Goal: Information Seeking & Learning: Learn about a topic

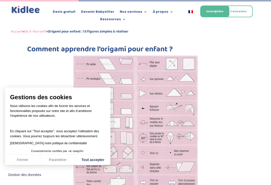
scroll to position [540, 0]
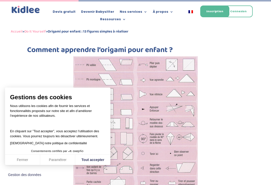
click at [105, 166] on button "Tout accepter" at bounding box center [92, 160] width 35 height 11
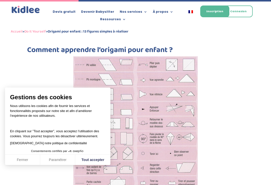
checkbox input "true"
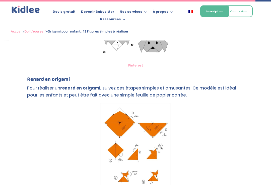
scroll to position [1763, 0]
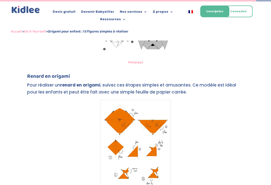
click at [145, 127] on img at bounding box center [135, 145] width 71 height 91
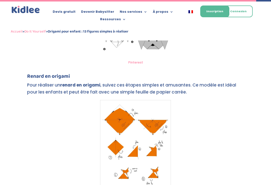
scroll to position [1767, 0]
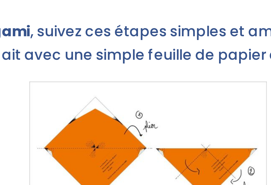
click at [100, 95] on img at bounding box center [135, 140] width 71 height 91
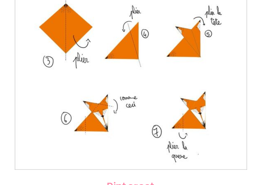
scroll to position [1777, 0]
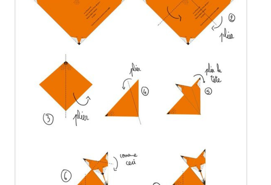
click at [100, 86] on img at bounding box center [135, 131] width 71 height 91
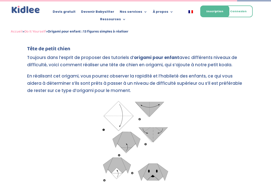
scroll to position [1631, 0]
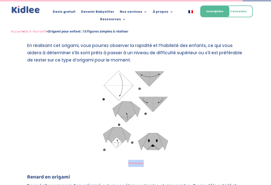
scroll to position [1676, 0]
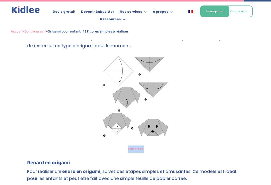
click at [158, 134] on figure "Pinterest" at bounding box center [135, 105] width 71 height 102
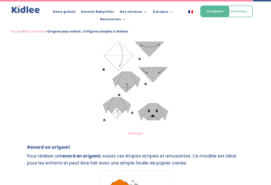
scroll to position [1666, 0]
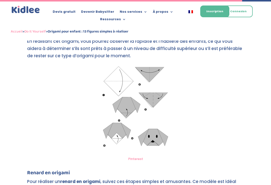
click at [137, 157] on link "Pinterest" at bounding box center [135, 159] width 15 height 5
click at [139, 157] on link "Pinterest" at bounding box center [135, 159] width 15 height 5
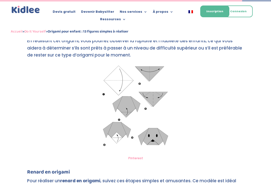
scroll to position [1666, 0]
